Goal: Navigation & Orientation: Find specific page/section

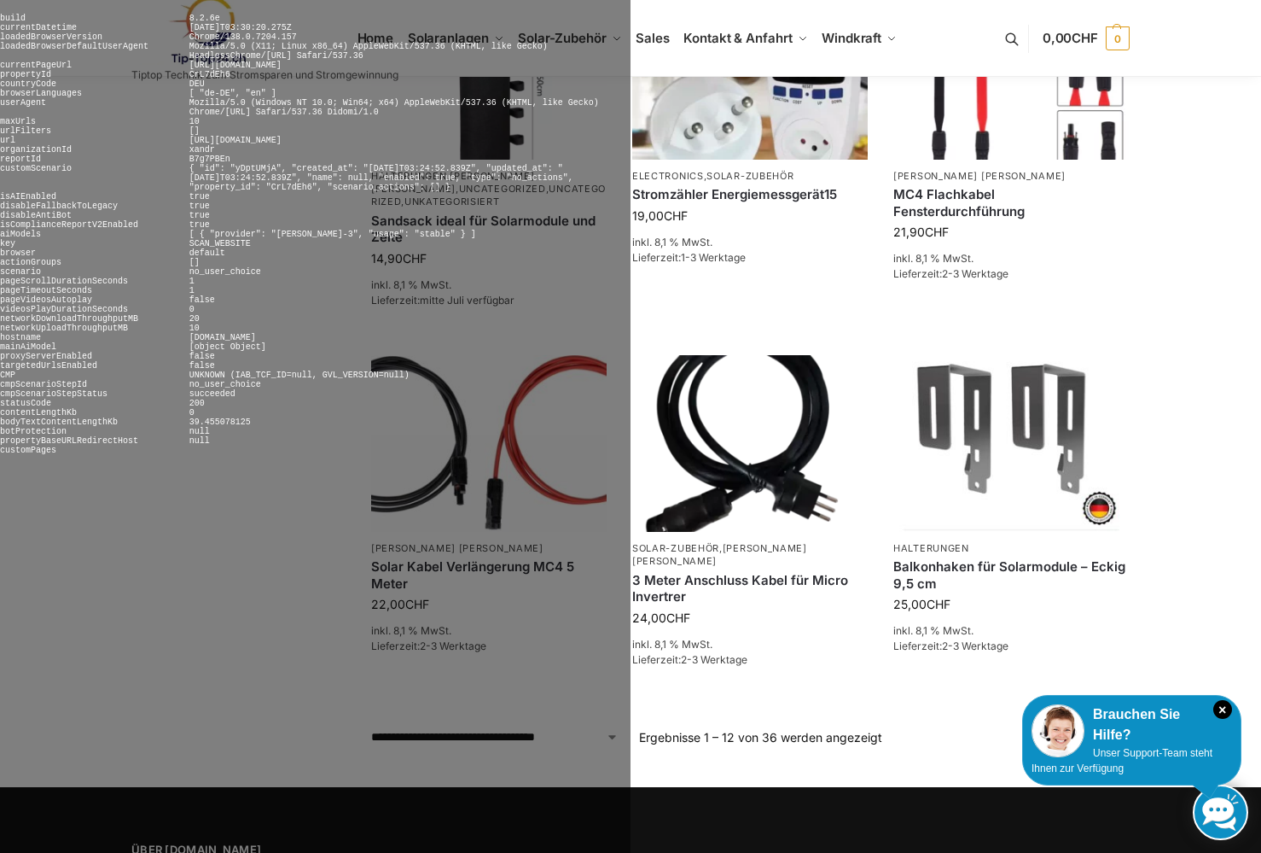
scroll to position [1208, 0]
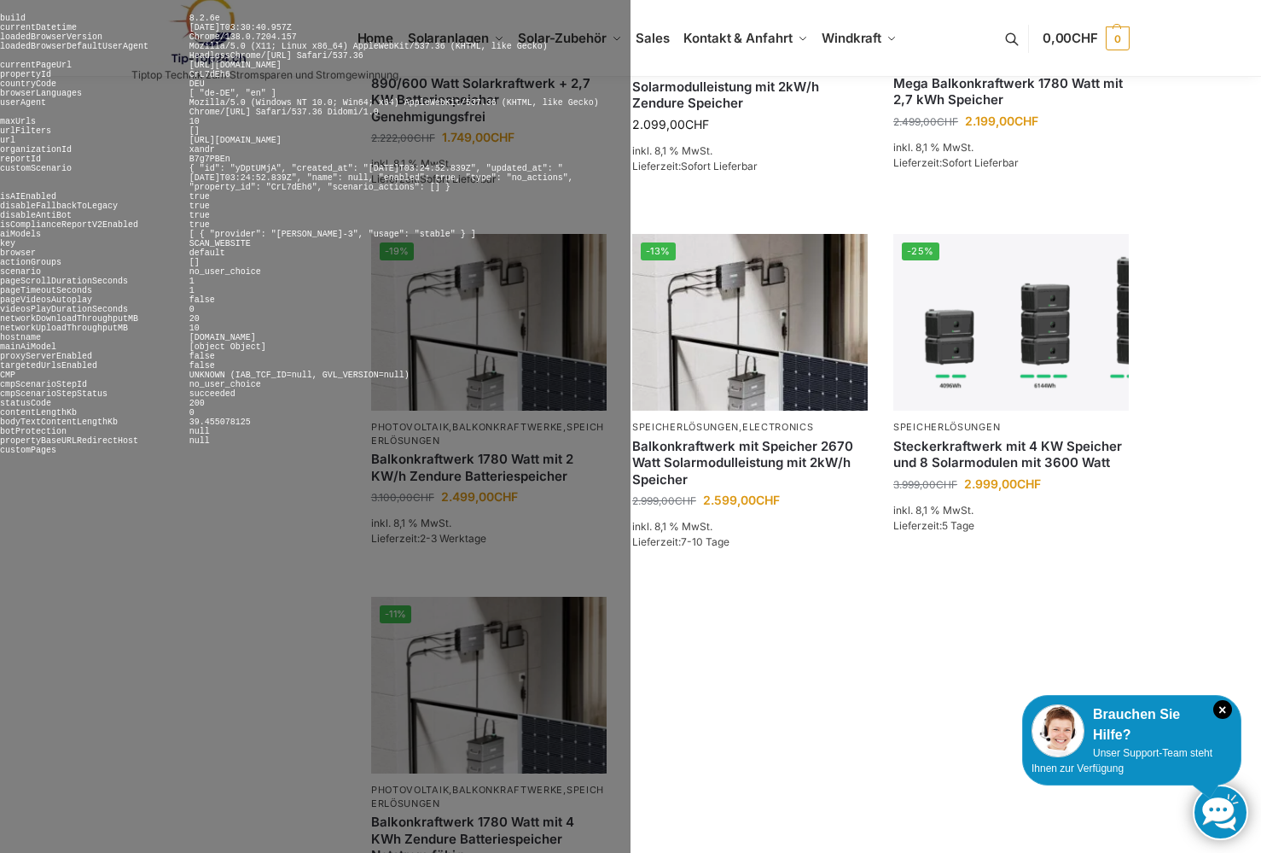
scroll to position [1210, 0]
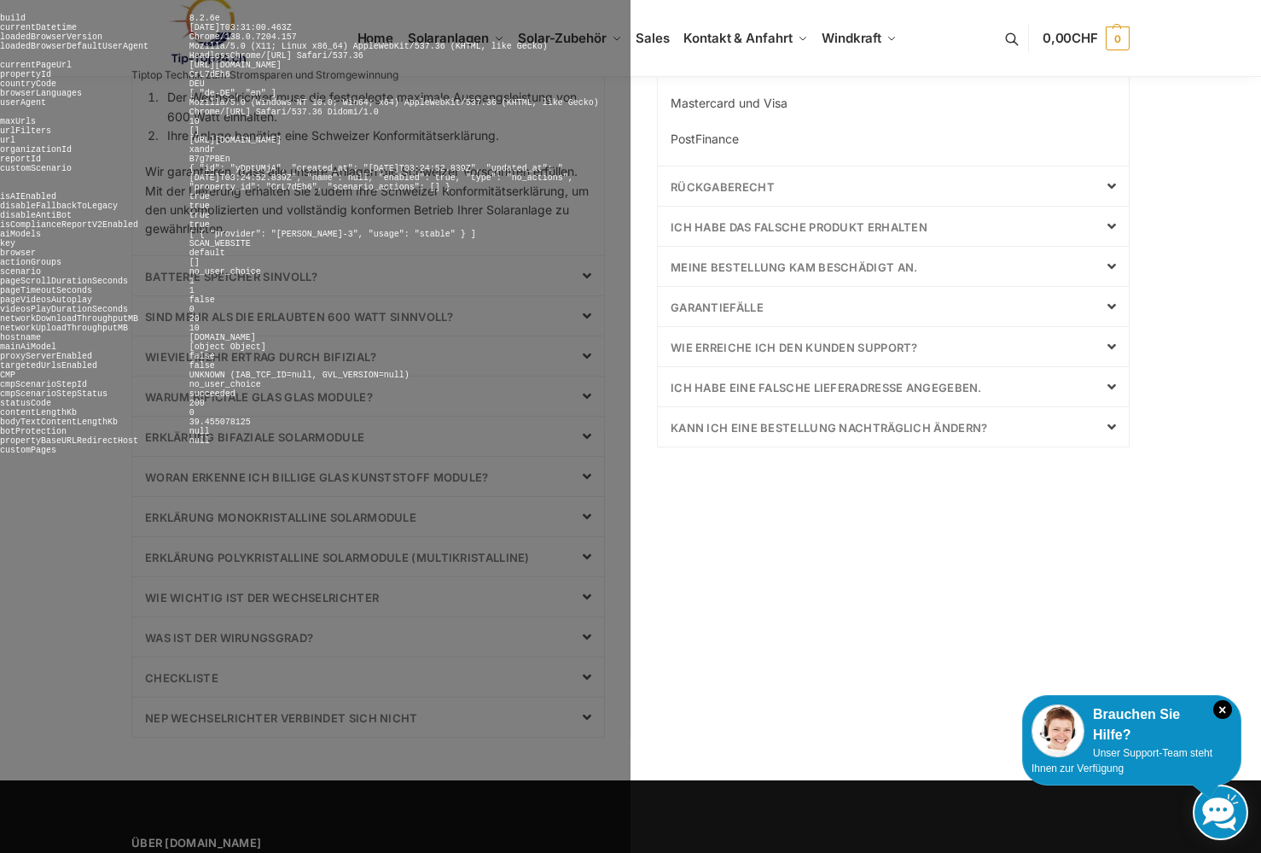
scroll to position [719, 0]
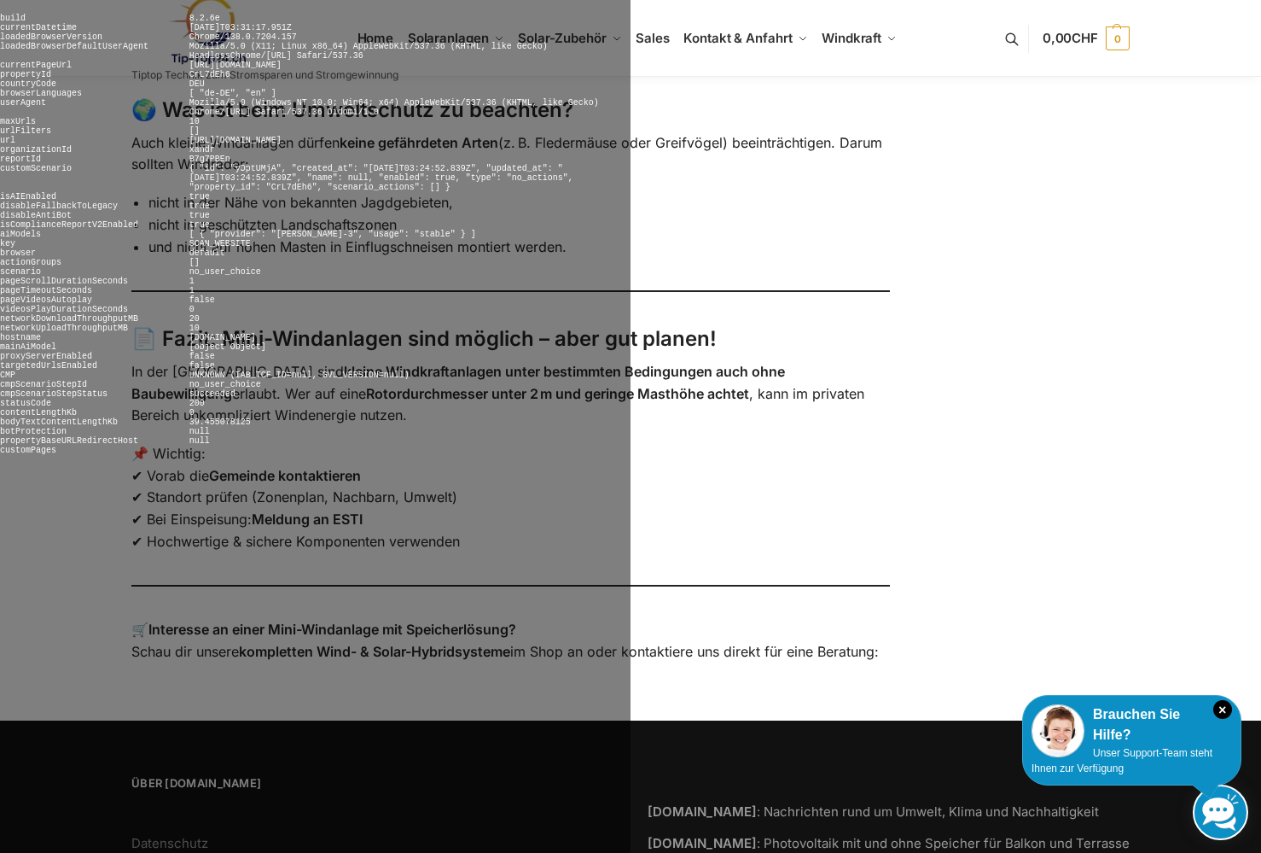
scroll to position [1688, 0]
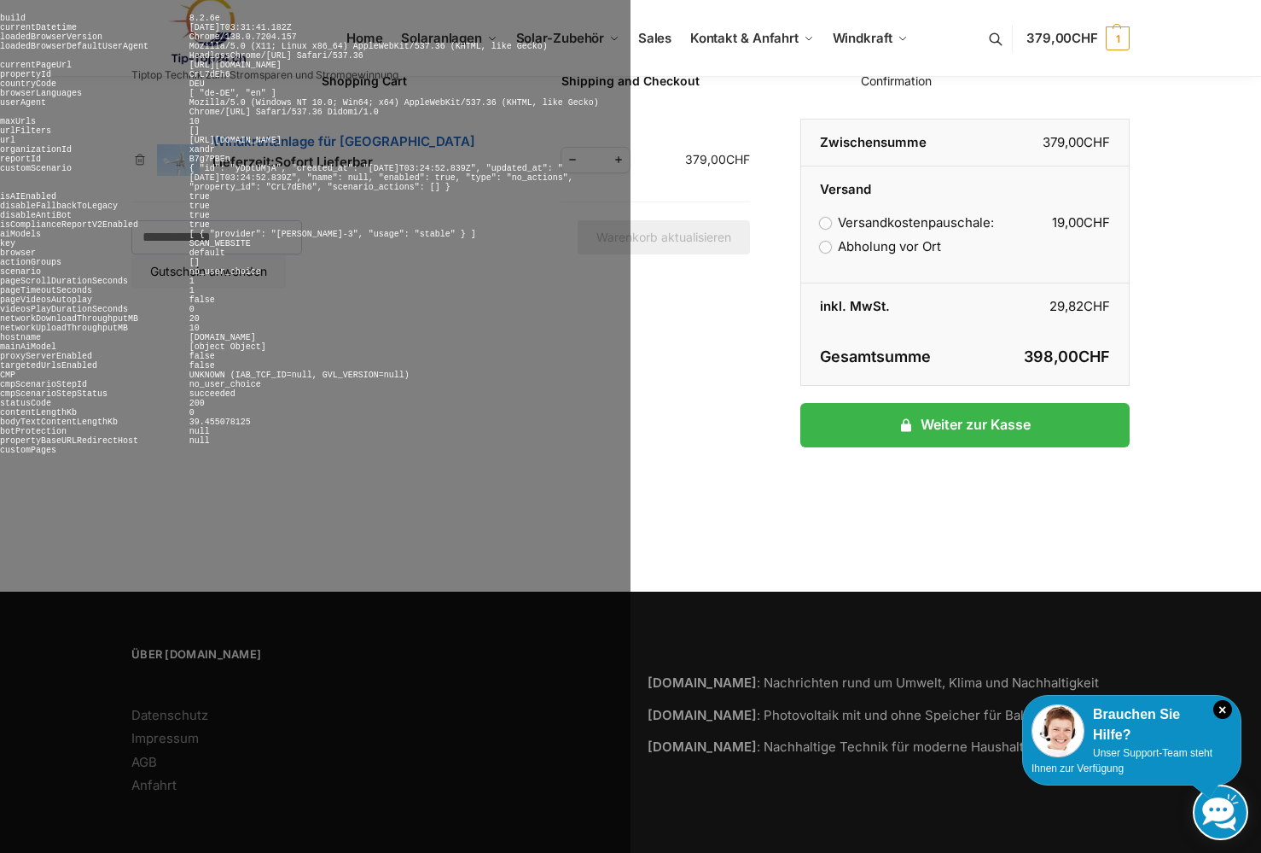
scroll to position [136, 0]
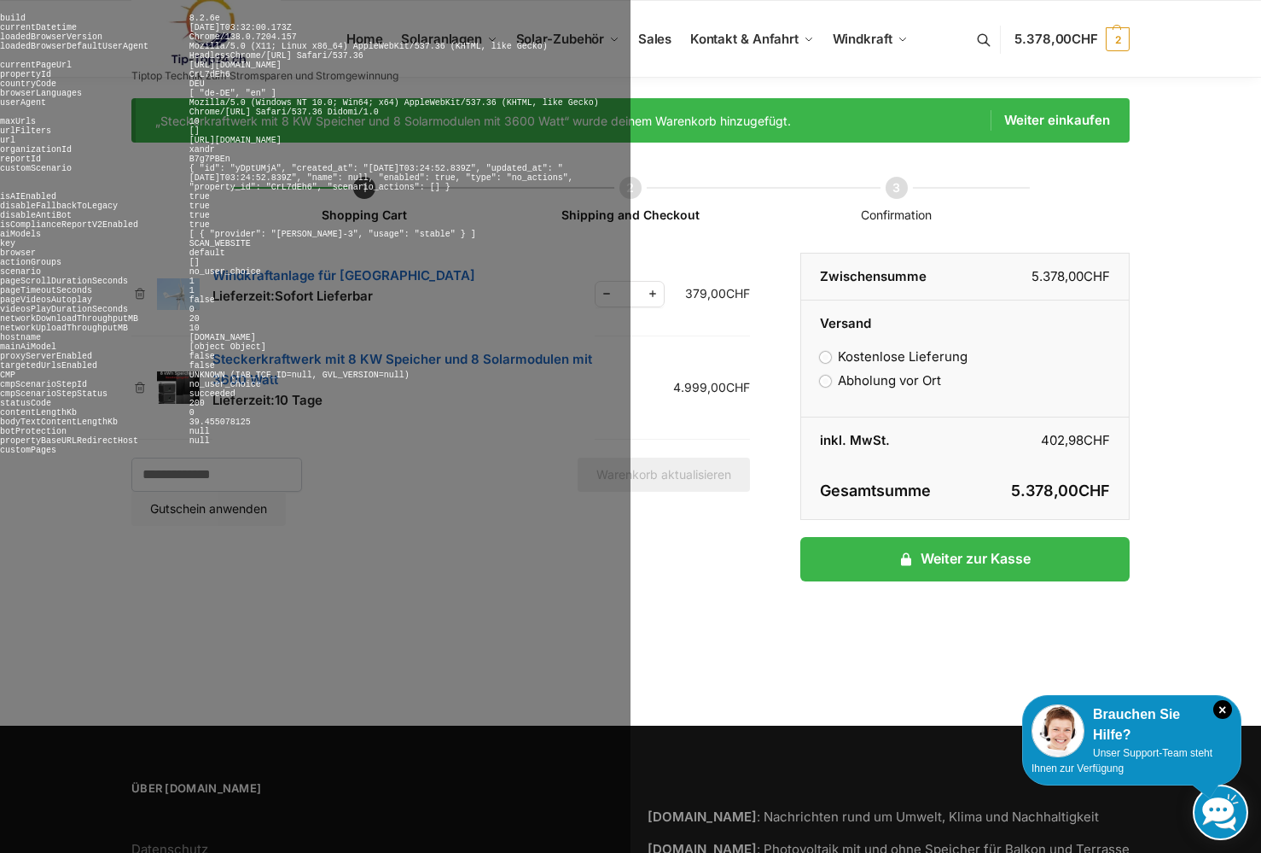
scroll to position [136, 0]
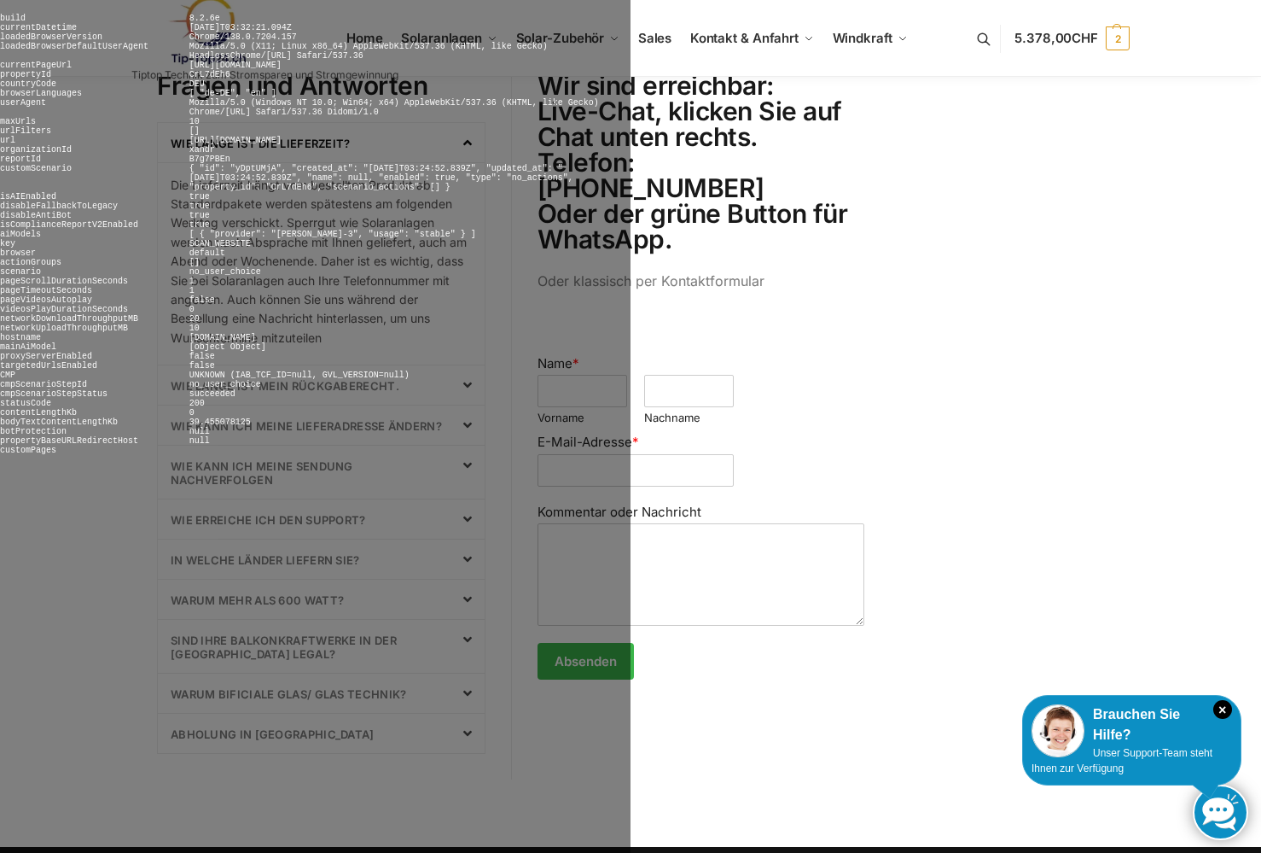
scroll to position [723, 0]
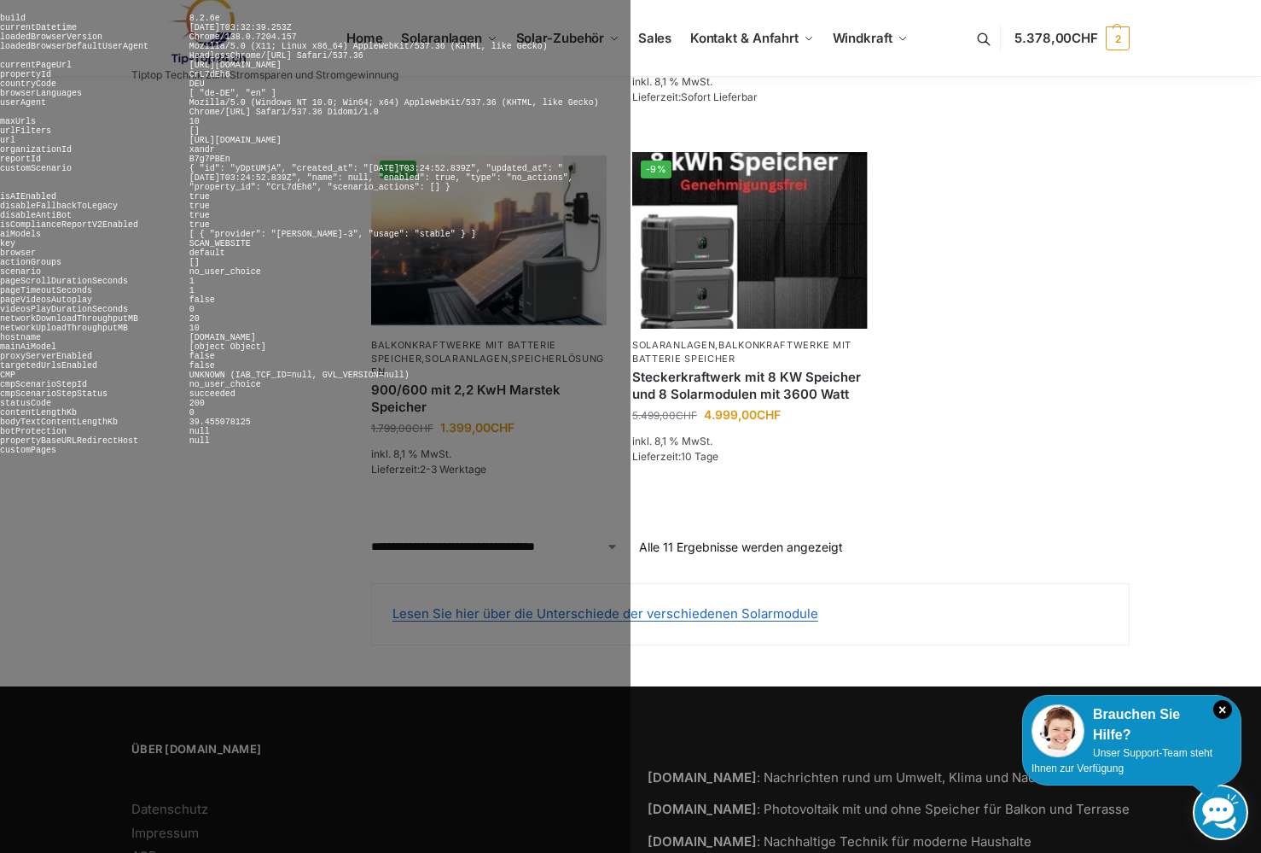
scroll to position [1598, 0]
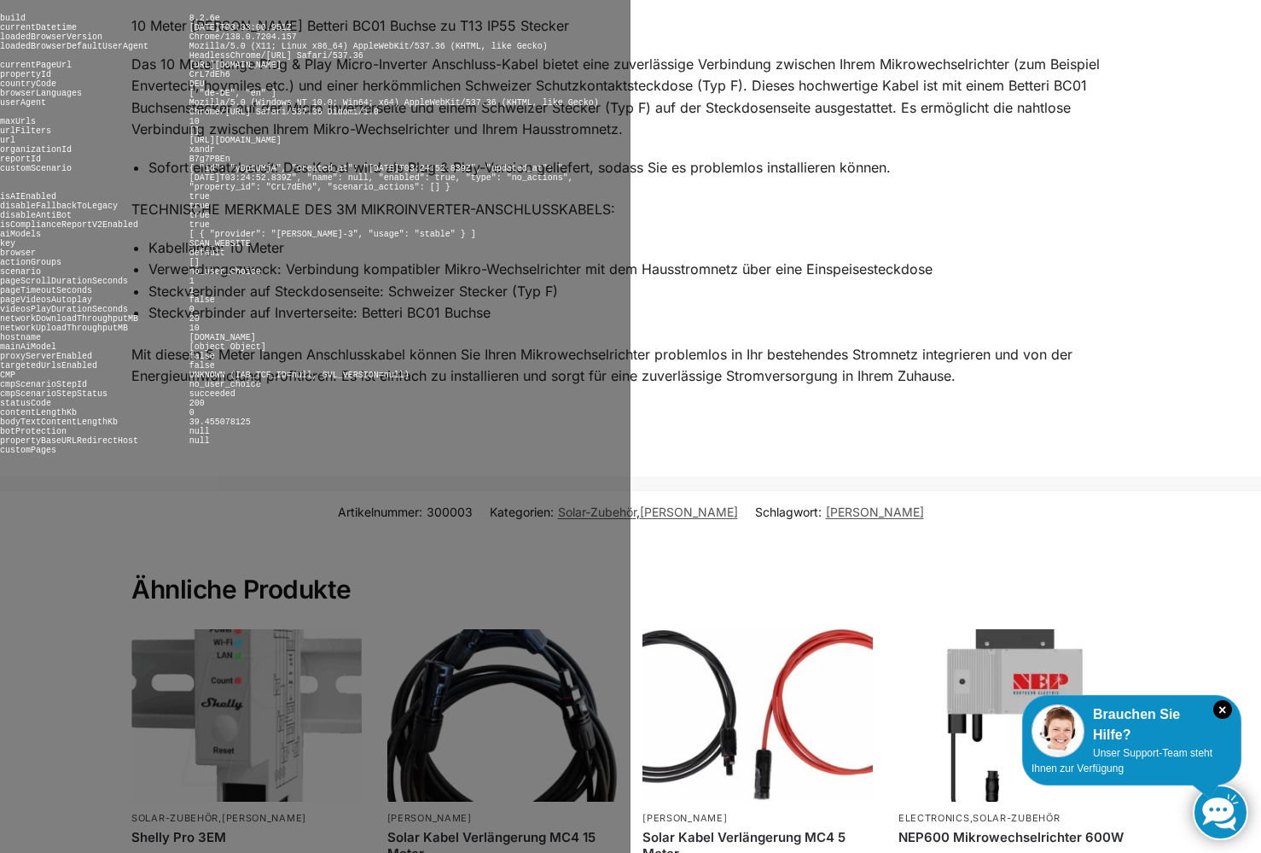
scroll to position [1693, 0]
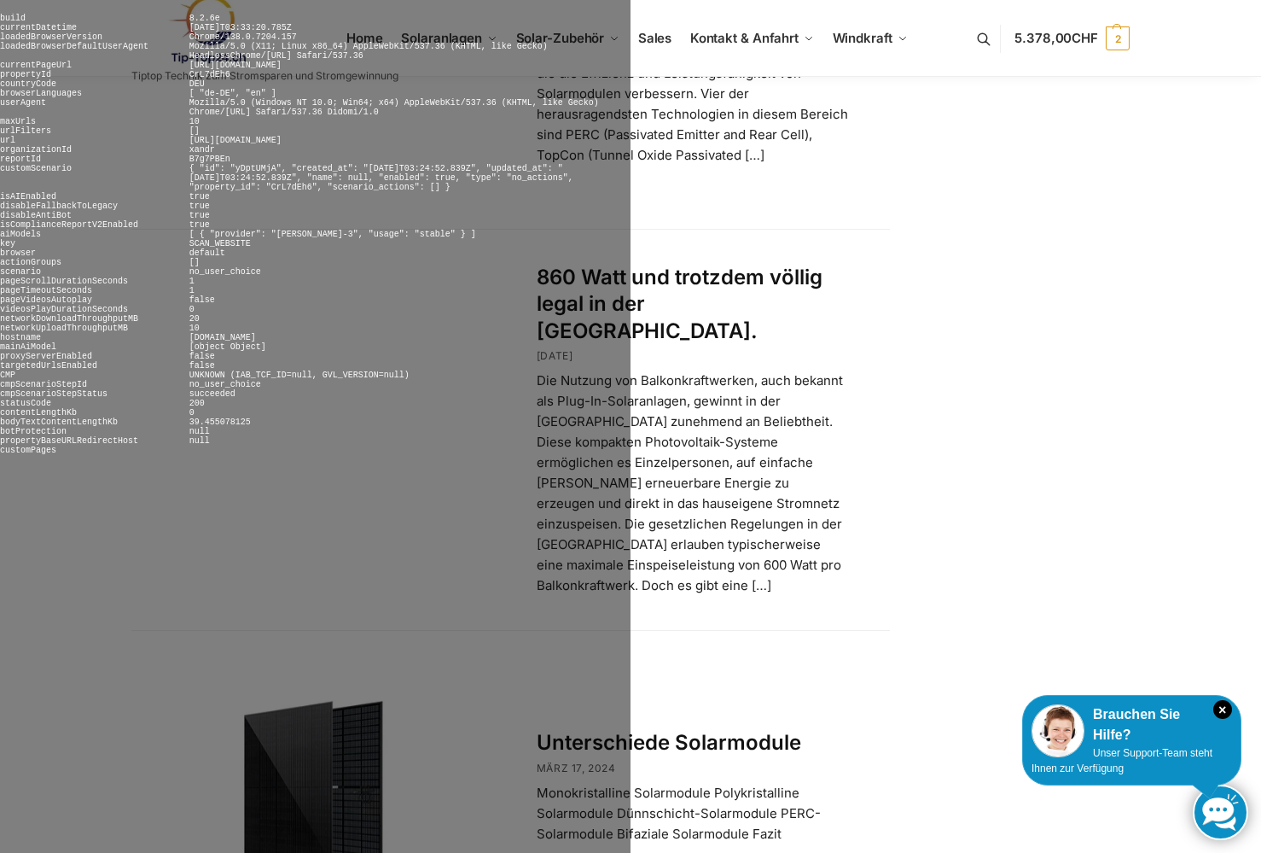
scroll to position [2921, 0]
